Goal: Transaction & Acquisition: Book appointment/travel/reservation

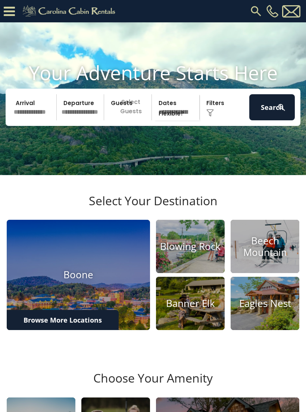
click at [27, 120] on input "text" at bounding box center [33, 107] width 45 height 26
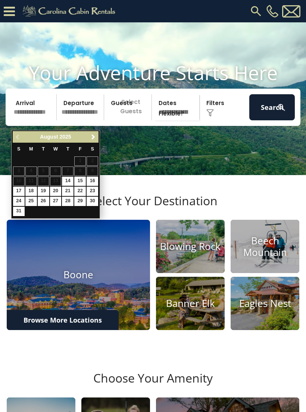
click at [69, 179] on link "14" at bounding box center [68, 181] width 12 height 9
type input "*******"
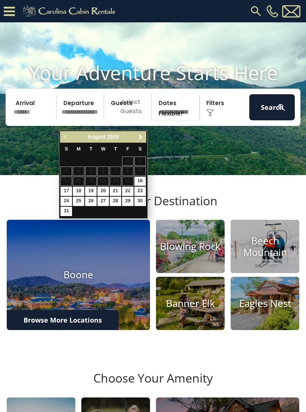
click at [62, 190] on link "17" at bounding box center [66, 191] width 12 height 9
type input "*******"
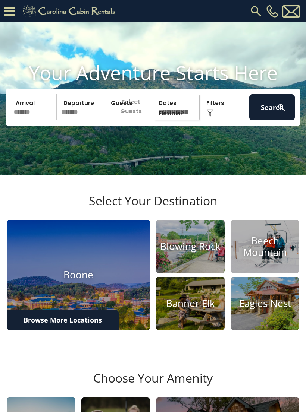
click at [128, 120] on p "Select Guests" at bounding box center [128, 107] width 45 height 26
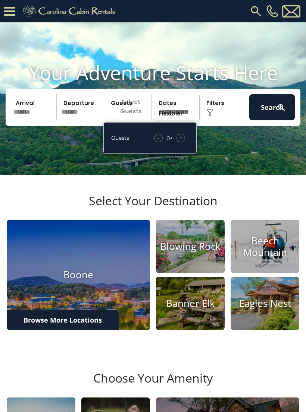
click at [180, 142] on span "+" at bounding box center [180, 137] width 3 height 7
click at [177, 119] on select "**********" at bounding box center [176, 107] width 45 height 26
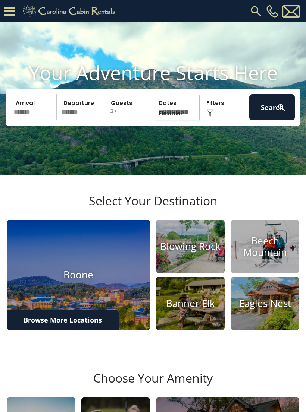
click at [270, 119] on button "Search" at bounding box center [271, 107] width 45 height 26
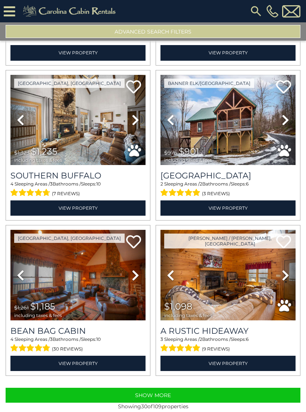
scroll to position [2014, 0]
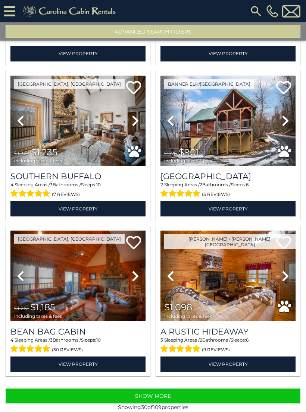
click at [168, 394] on button "Show More" at bounding box center [153, 396] width 294 height 15
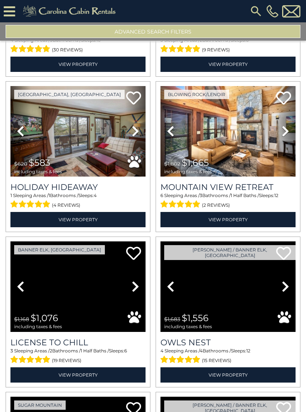
scroll to position [2308, 0]
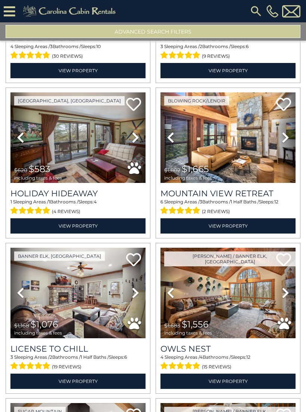
click at [253, 9] on img at bounding box center [255, 10] width 13 height 13
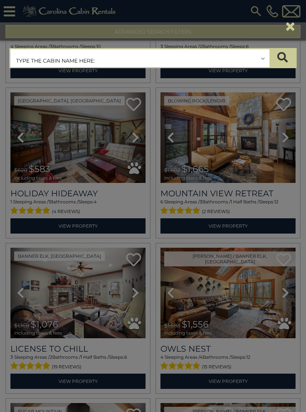
click at [28, 56] on input "text" at bounding box center [139, 58] width 259 height 19
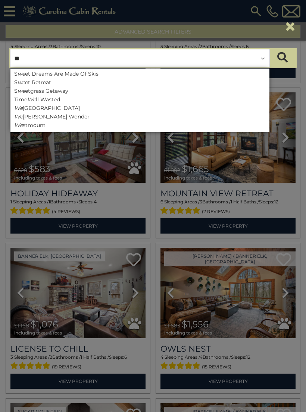
type input "*"
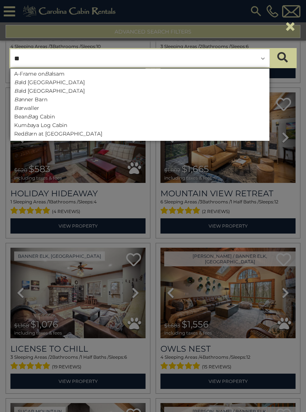
type input "*"
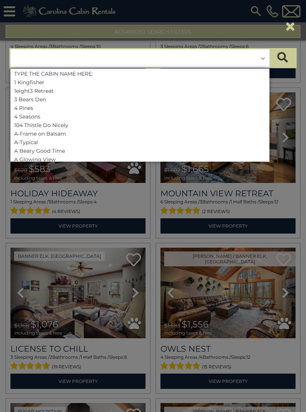
click at [257, 199] on div "**********" at bounding box center [153, 206] width 306 height 412
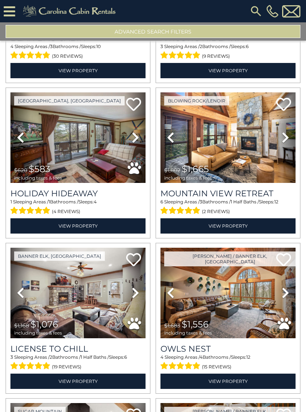
click at [10, 12] on icon at bounding box center [10, 11] width 12 height 13
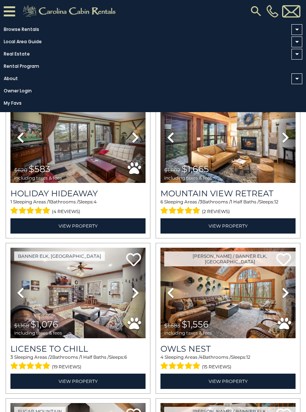
click at [12, 25] on link "Browse Rentals" at bounding box center [151, 29] width 302 height 10
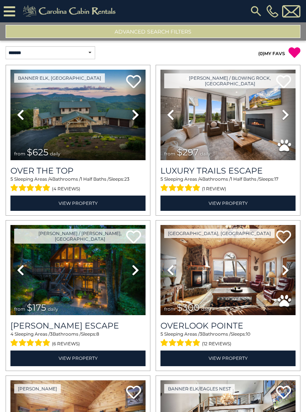
click at [246, 12] on div "[PHONE_NUMBER]" at bounding box center [213, 11] width 178 height 22
click at [251, 7] on img at bounding box center [255, 10] width 13 height 13
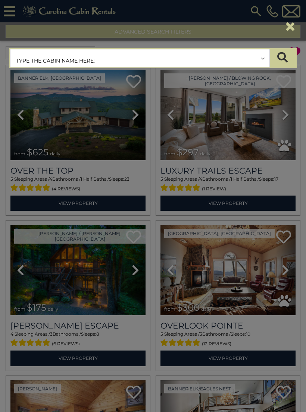
click at [28, 56] on input "text" at bounding box center [139, 58] width 259 height 19
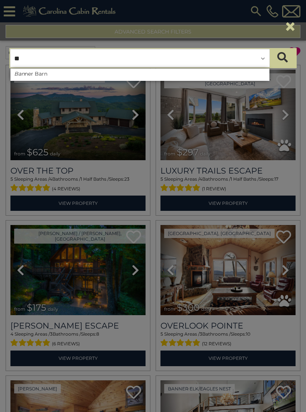
type input "*"
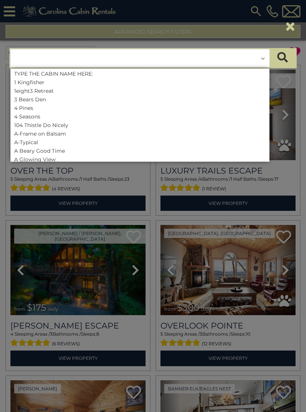
click at [262, 193] on div "**********" at bounding box center [153, 206] width 306 height 412
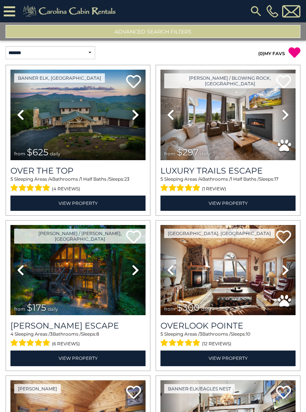
click at [270, 35] on button "Advanced Search Filters" at bounding box center [153, 31] width 294 height 13
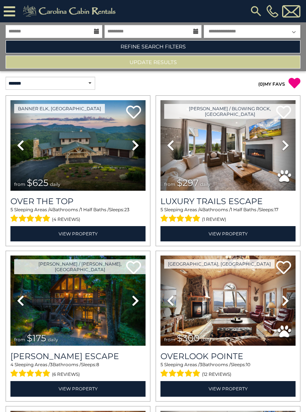
click at [120, 43] on link "Refine Search Filters" at bounding box center [153, 46] width 294 height 13
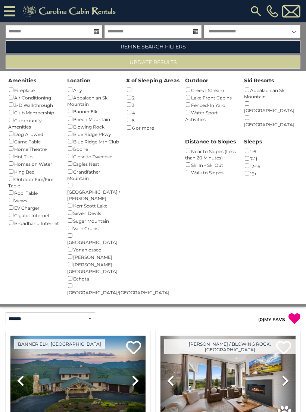
click at [69, 104] on div "Appalachian Ski Mountain ()" at bounding box center [94, 101] width 54 height 14
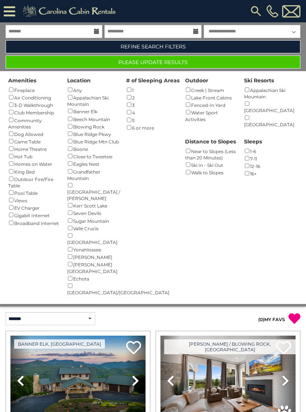
click at [278, 64] on button "Please Update Results" at bounding box center [153, 62] width 294 height 13
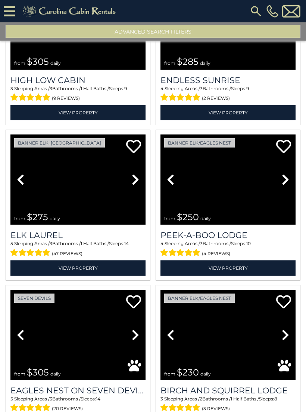
scroll to position [1638, 0]
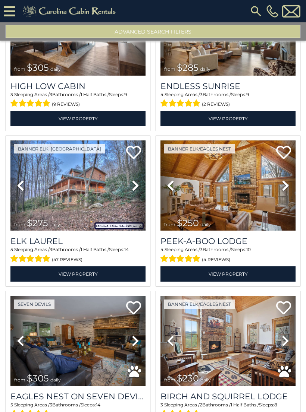
click at [133, 182] on icon at bounding box center [135, 186] width 7 height 12
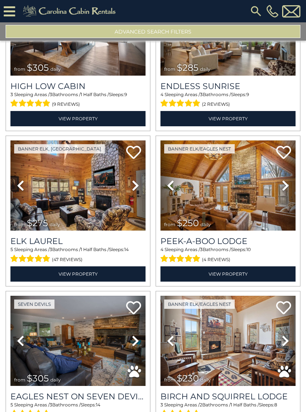
click at [138, 188] on icon at bounding box center [135, 186] width 7 height 12
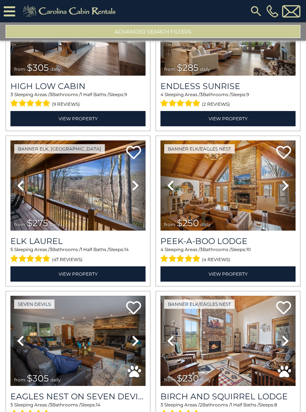
click at [135, 191] on icon at bounding box center [135, 186] width 7 height 12
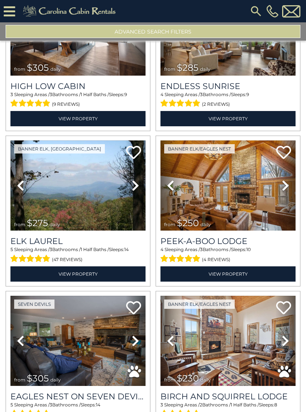
click at [138, 190] on icon at bounding box center [135, 186] width 7 height 12
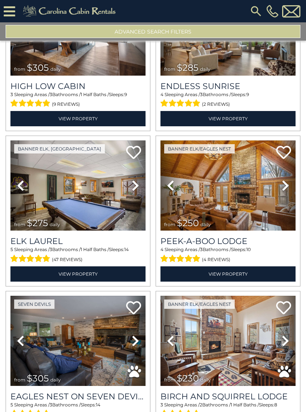
click at [139, 189] on icon at bounding box center [135, 186] width 7 height 12
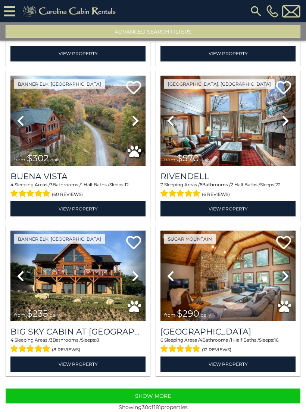
scroll to position [12, 0]
click at [194, 389] on button "Show More" at bounding box center [153, 396] width 294 height 15
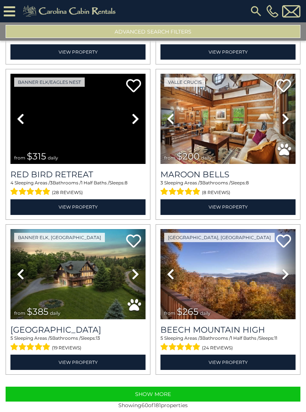
scroll to position [4345, 0]
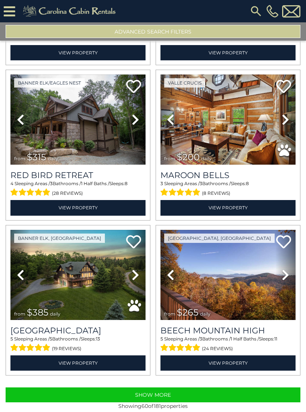
click at [276, 388] on button "Show More" at bounding box center [153, 395] width 294 height 15
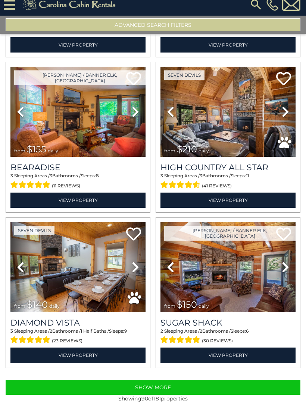
scroll to position [12, 0]
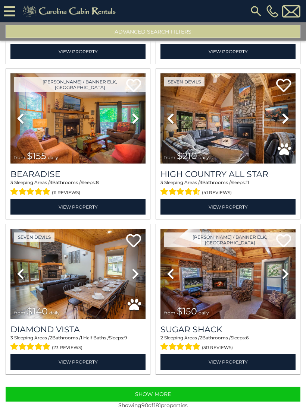
click at [248, 387] on button "Show More" at bounding box center [153, 394] width 294 height 15
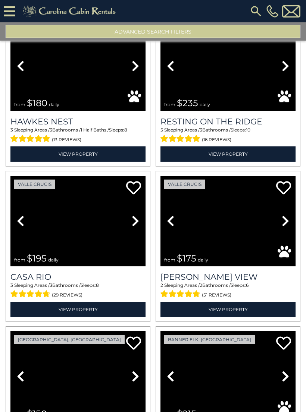
scroll to position [8128, 0]
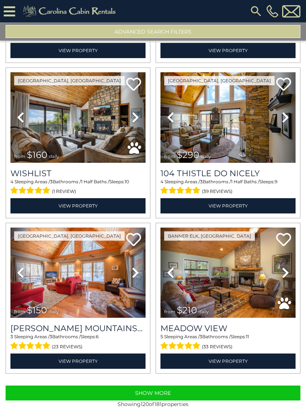
click at [278, 386] on button "Show More" at bounding box center [153, 393] width 294 height 15
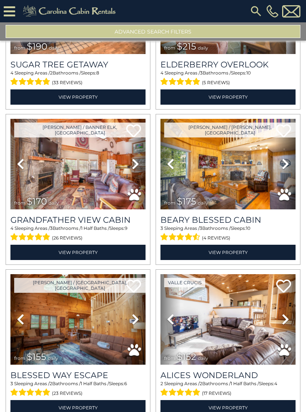
scroll to position [7004, 0]
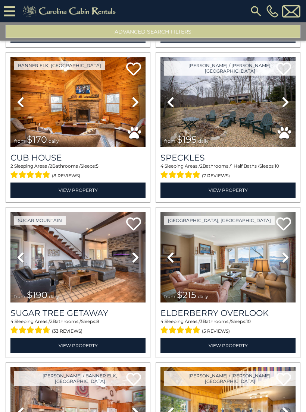
click at [179, 25] on button "Advanced Search Filters" at bounding box center [153, 31] width 294 height 13
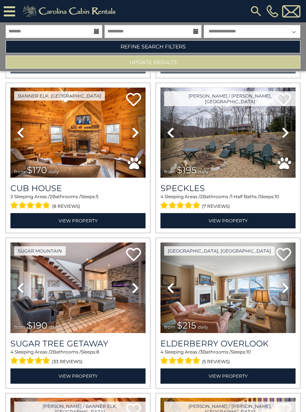
click at [192, 42] on link "Refine Search Filters" at bounding box center [153, 46] width 294 height 13
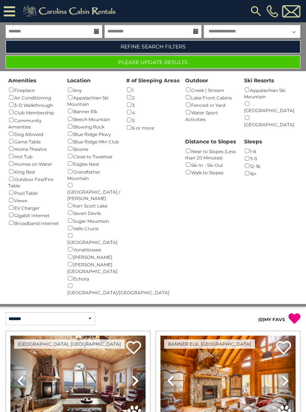
click at [221, 60] on button "Please Update Results" at bounding box center [153, 62] width 294 height 13
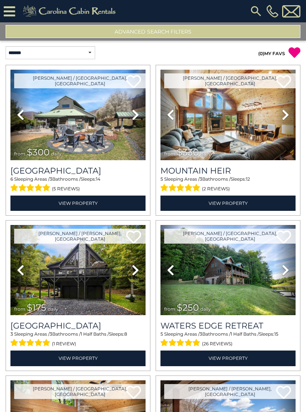
click at [234, 28] on button "Advanced Search Filters" at bounding box center [153, 31] width 294 height 13
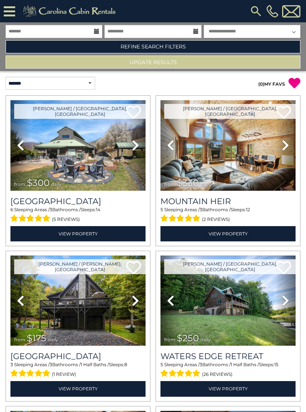
click at [204, 45] on link "Refine Search Filters" at bounding box center [153, 46] width 294 height 13
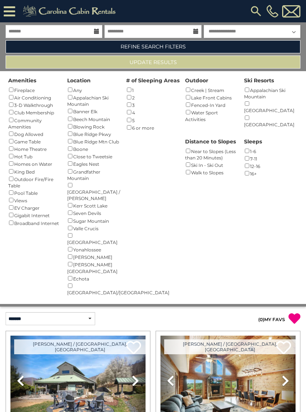
click at [73, 184] on div "West Jefferson / [PERSON_NAME] ()" at bounding box center [94, 192] width 54 height 20
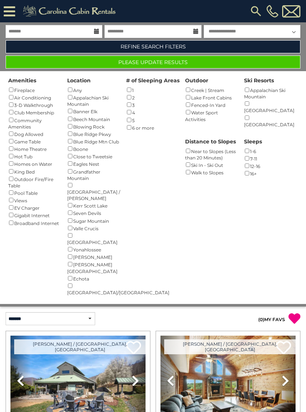
click at [67, 120] on div "Beech Mountain ()" at bounding box center [94, 118] width 54 height 7
click at [76, 118] on div "Beech Mountain ()" at bounding box center [94, 118] width 54 height 7
click at [216, 62] on button "Please Update Results" at bounding box center [153, 62] width 294 height 13
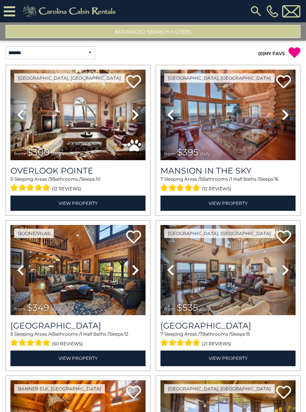
click at [246, 29] on button "Advanced Search Filters" at bounding box center [153, 31] width 294 height 13
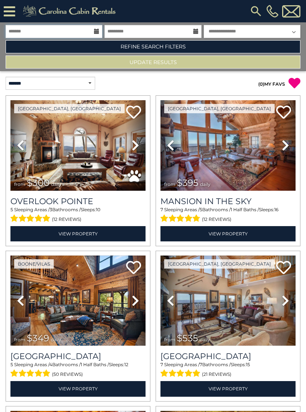
click at [63, 26] on input "text" at bounding box center [54, 31] width 97 height 13
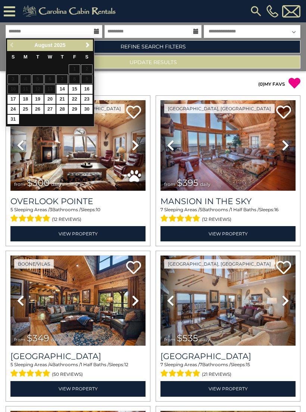
click at [64, 86] on link "14" at bounding box center [62, 89] width 12 height 9
type input "*******"
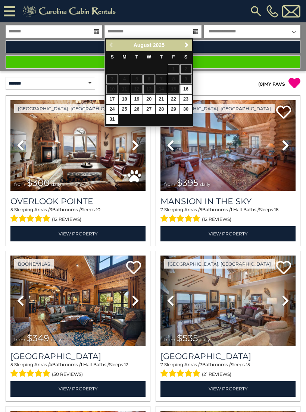
click at [189, 86] on link "16" at bounding box center [186, 89] width 12 height 9
type input "*******"
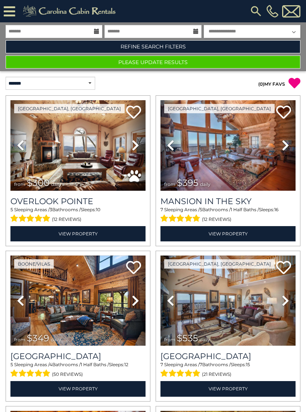
click at [199, 56] on button "Please Update Results" at bounding box center [153, 62] width 294 height 13
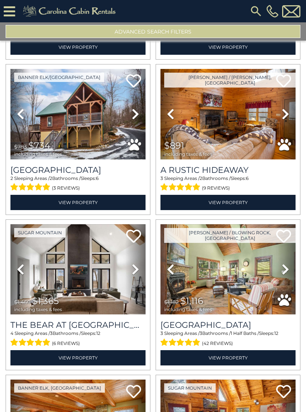
scroll to position [1555, 0]
